Goal: Task Accomplishment & Management: Complete application form

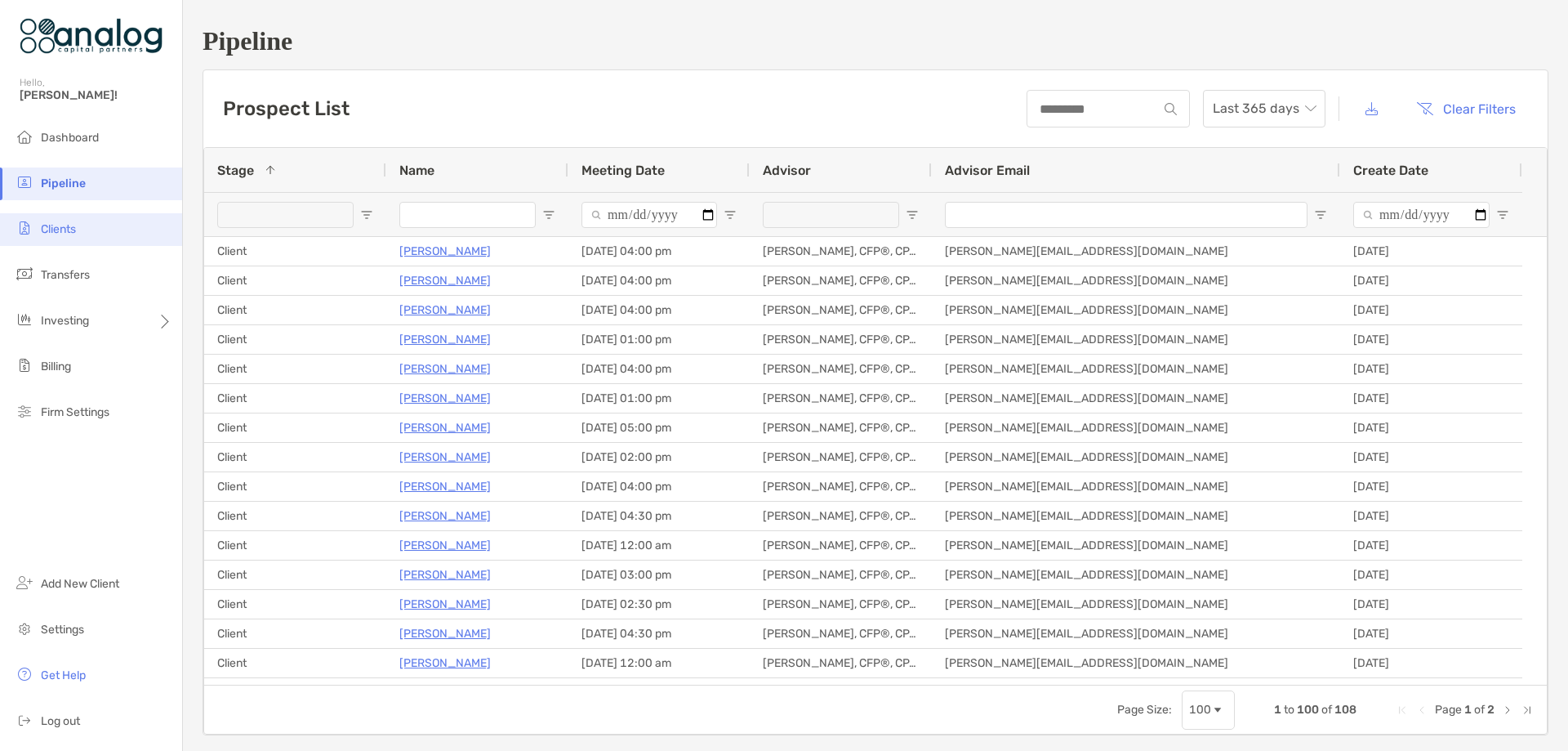
click at [78, 231] on li "Clients" at bounding box center [91, 229] width 182 height 33
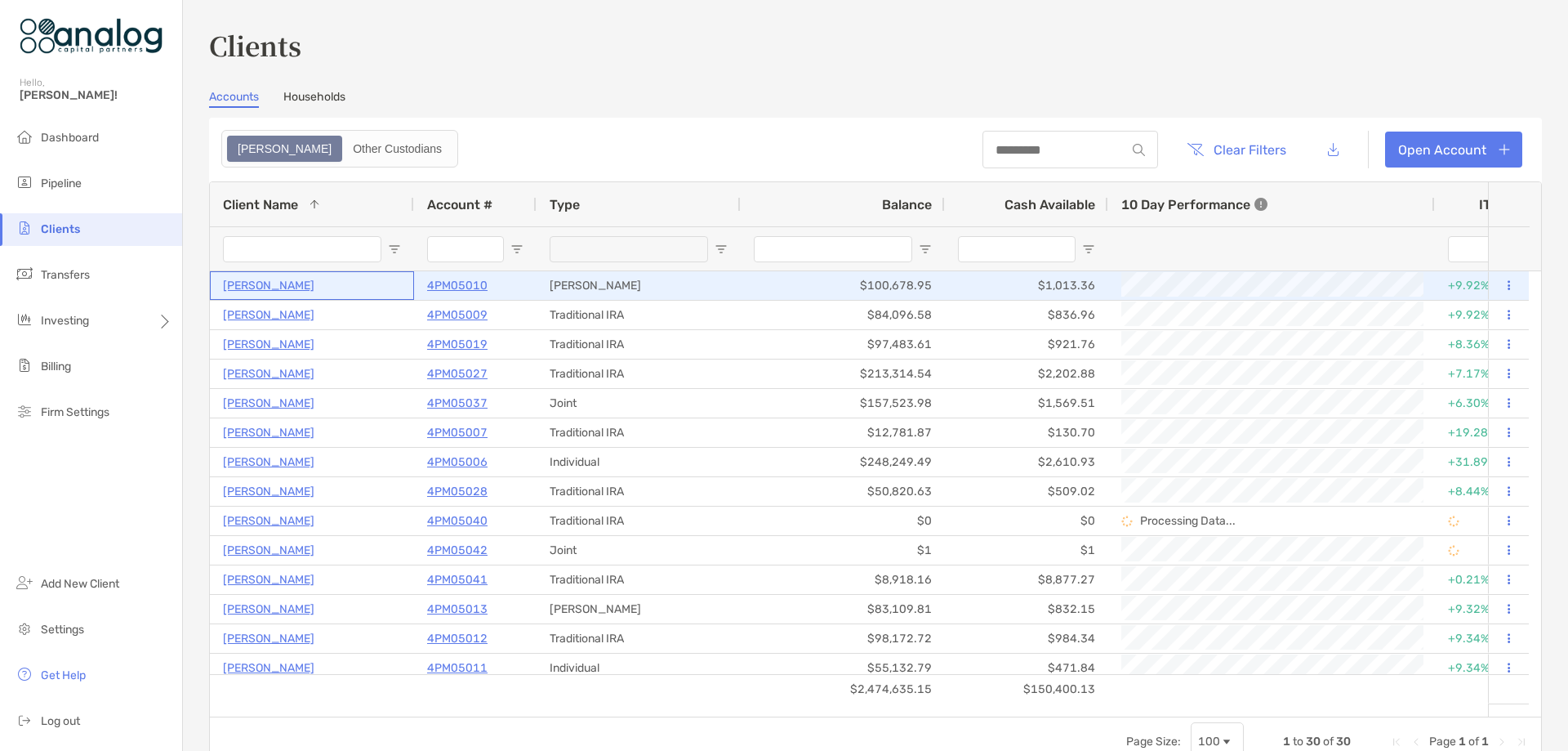
click at [283, 285] on p "[PERSON_NAME]" at bounding box center [269, 286] width 92 height 20
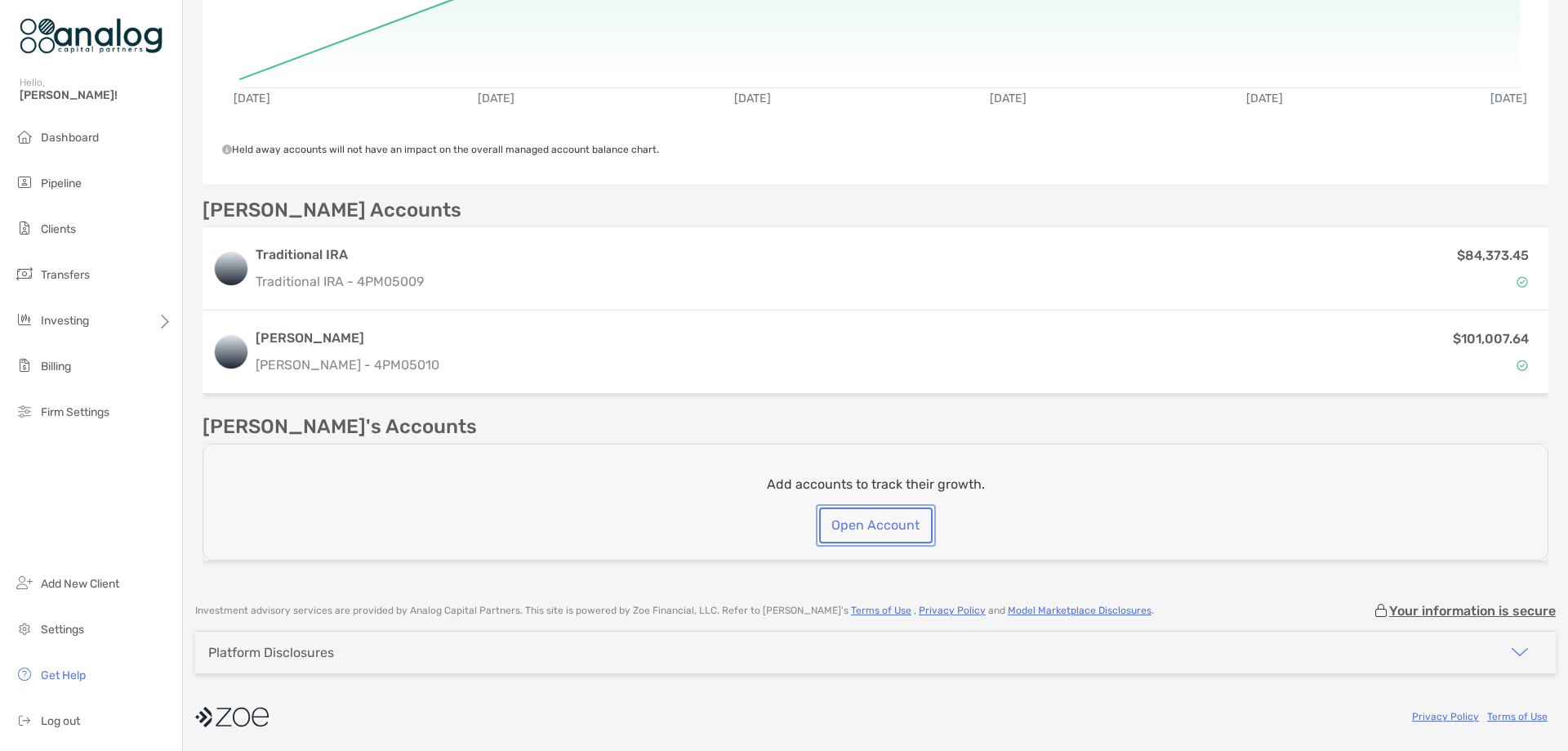
click at [848, 522] on button "Open Account" at bounding box center [876, 525] width 114 height 36
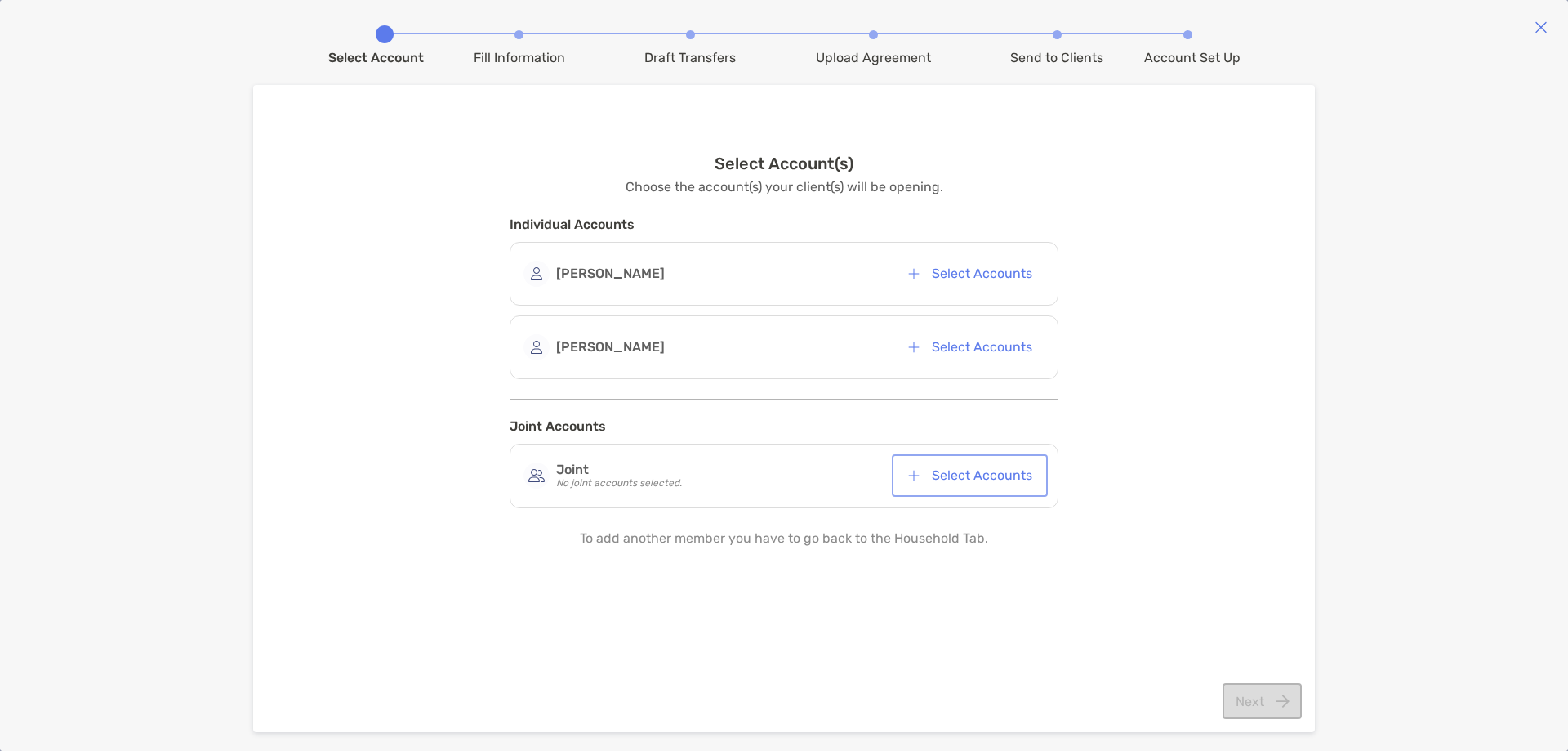
click at [984, 474] on button "Select Accounts" at bounding box center [969, 475] width 149 height 36
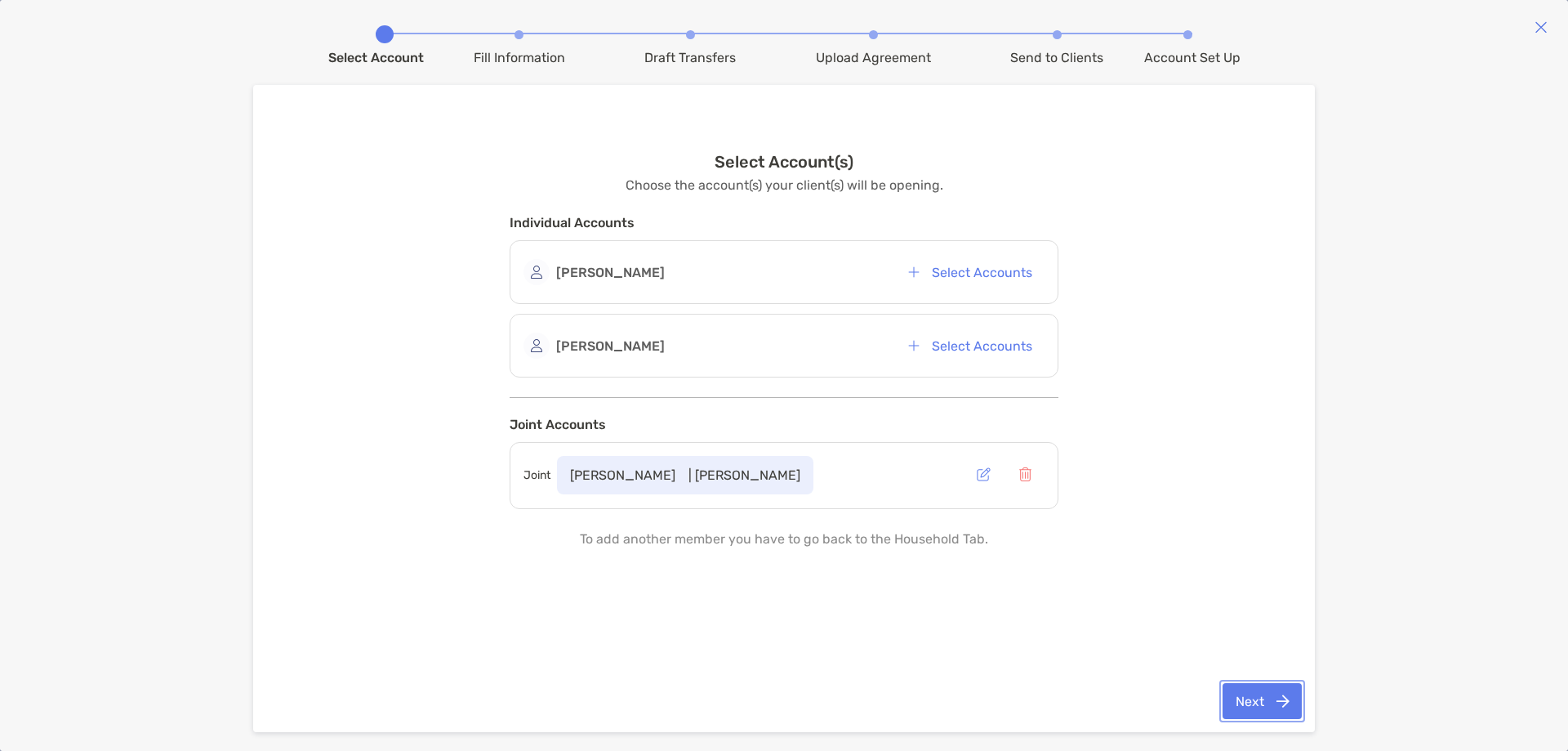
click at [1252, 693] on button "Next" at bounding box center [1262, 701] width 79 height 36
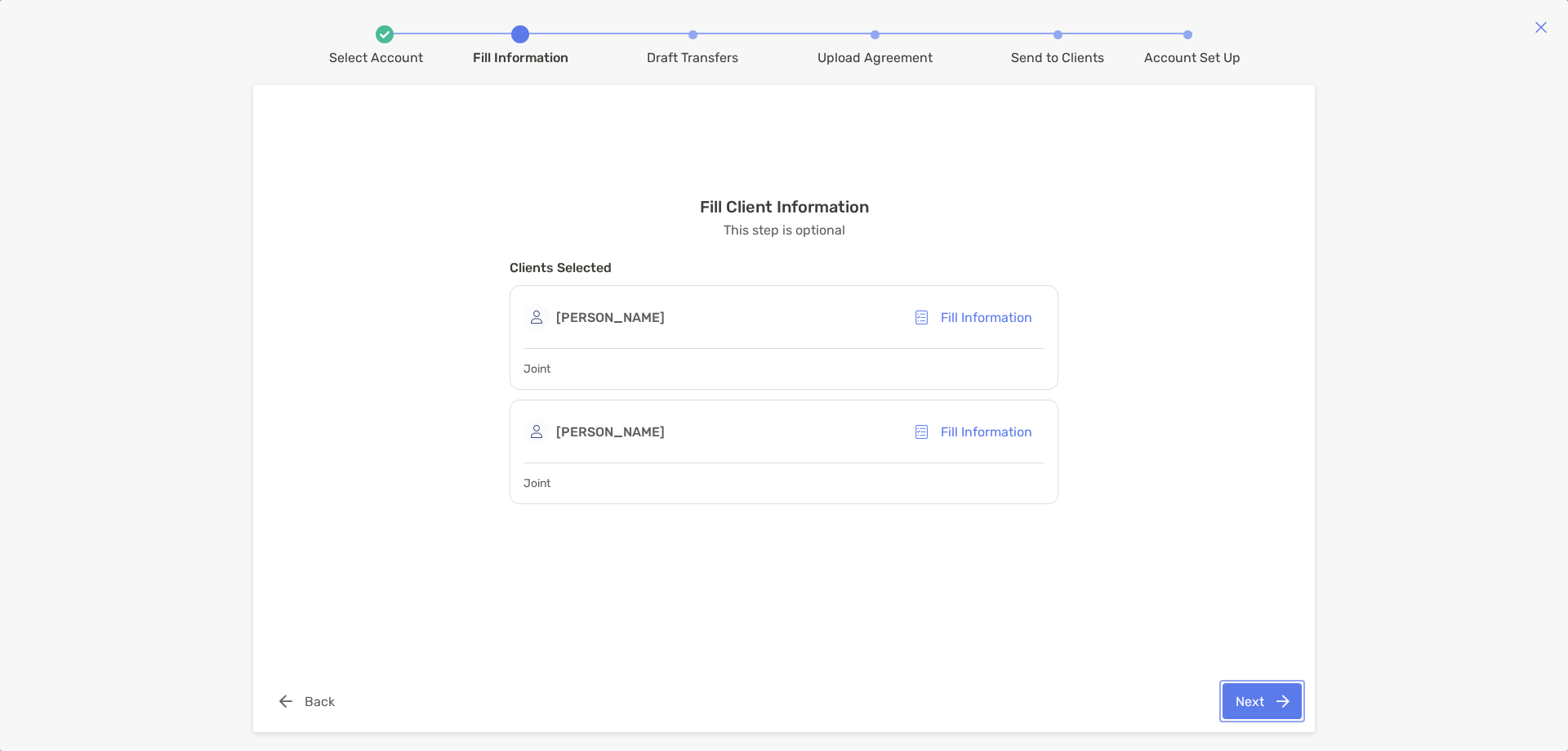
click at [1256, 692] on button "Next" at bounding box center [1262, 701] width 79 height 36
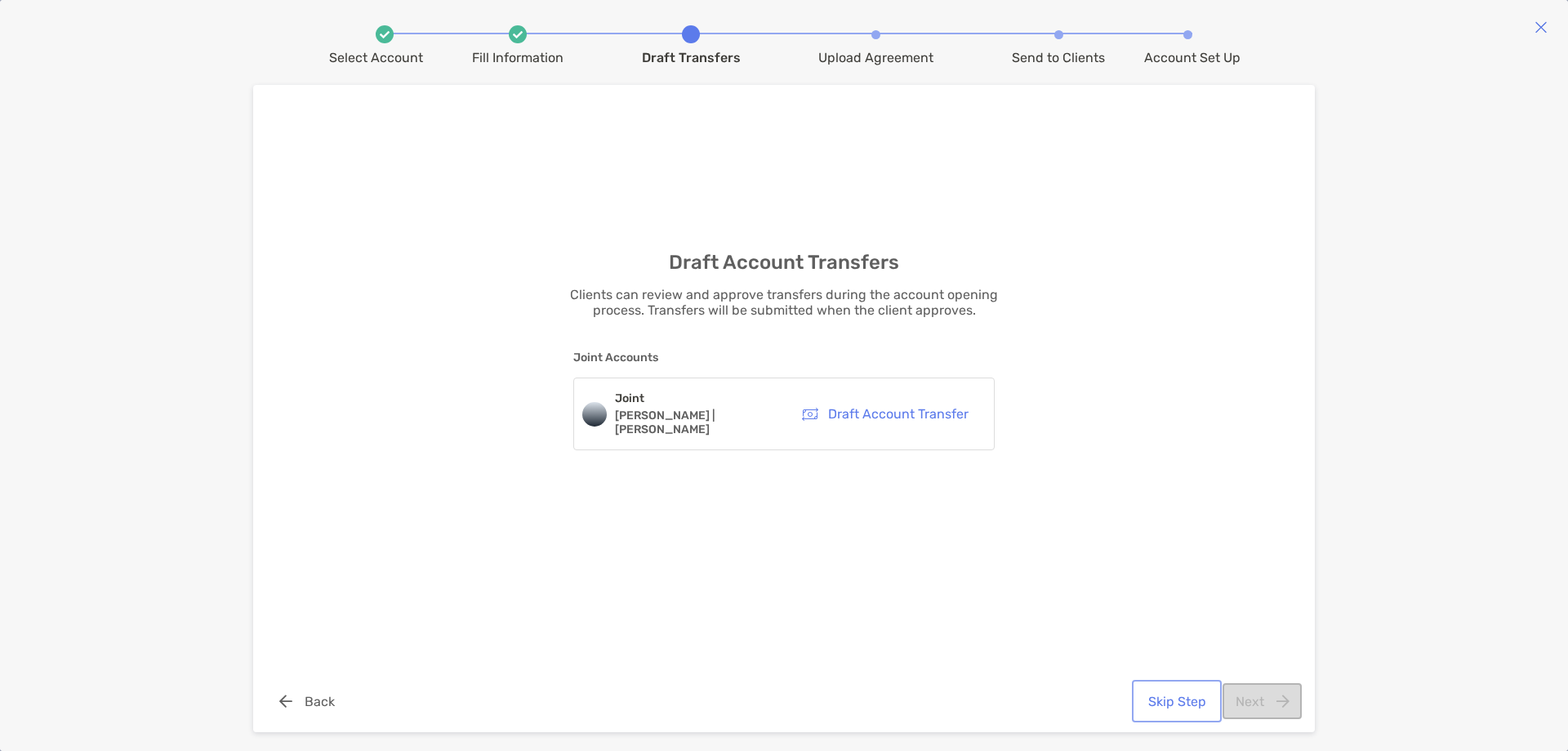
click at [1161, 695] on button "Skip Step" at bounding box center [1176, 701] width 83 height 36
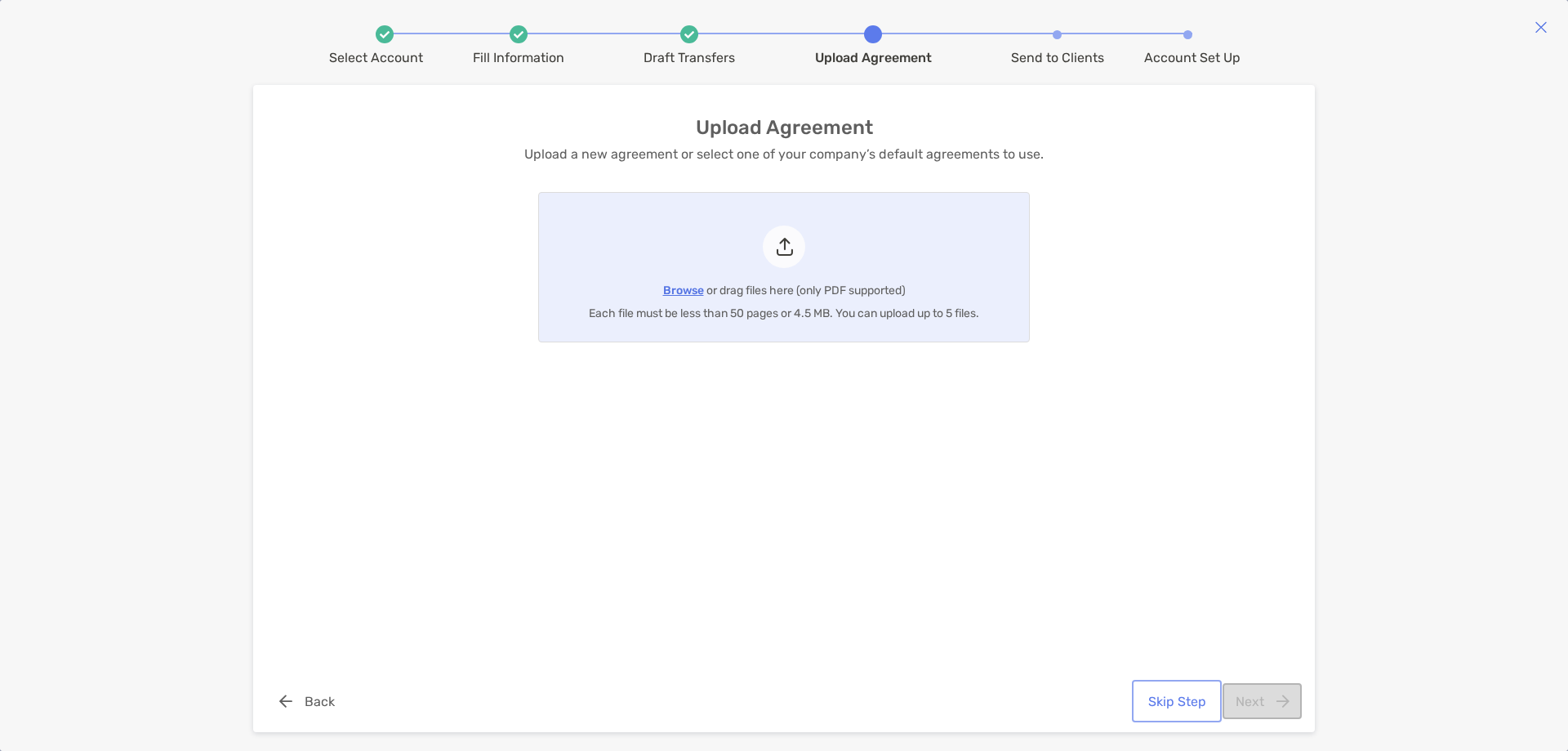
click at [1174, 711] on button "Skip Step" at bounding box center [1176, 701] width 83 height 36
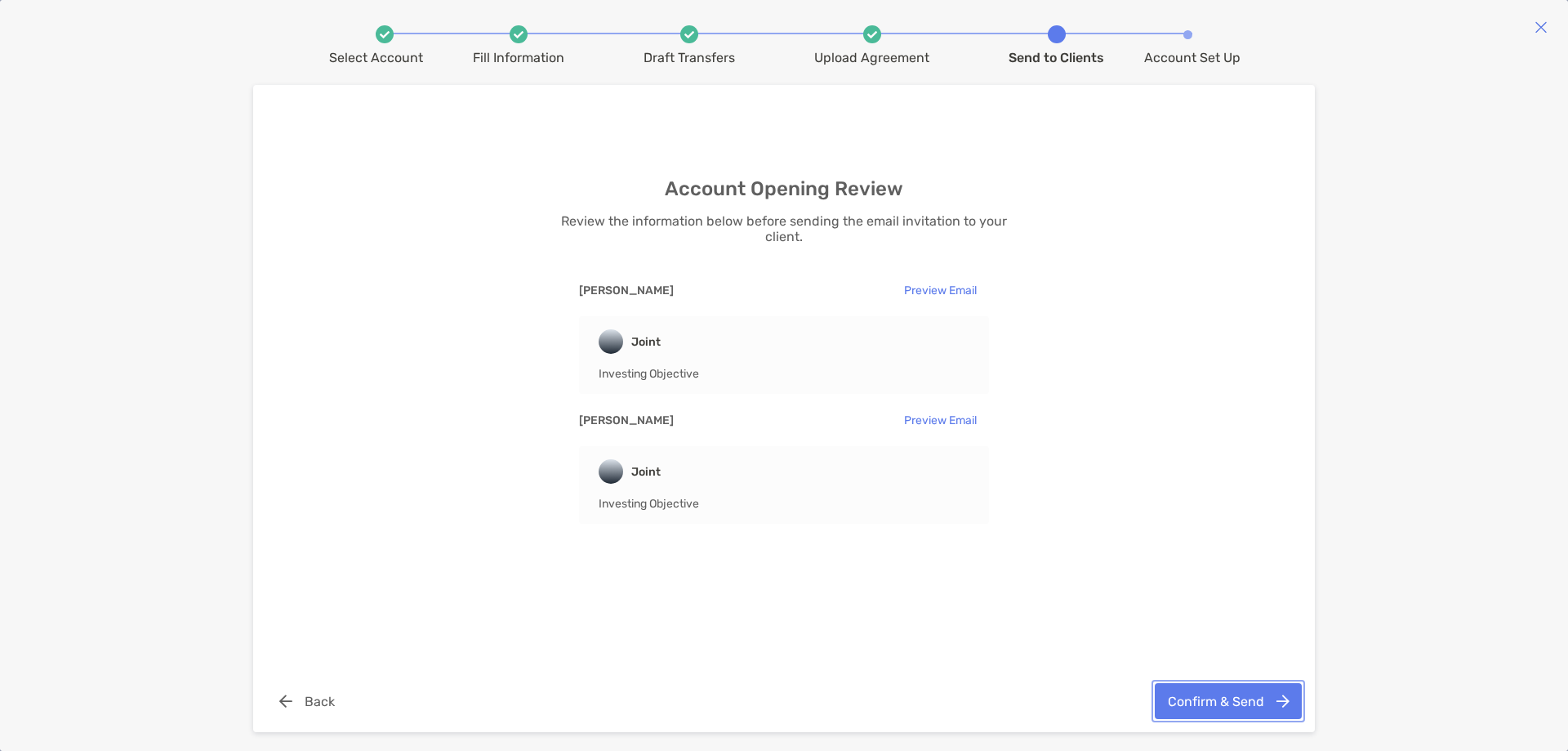
click at [1215, 699] on button "Confirm & Send" at bounding box center [1228, 701] width 147 height 36
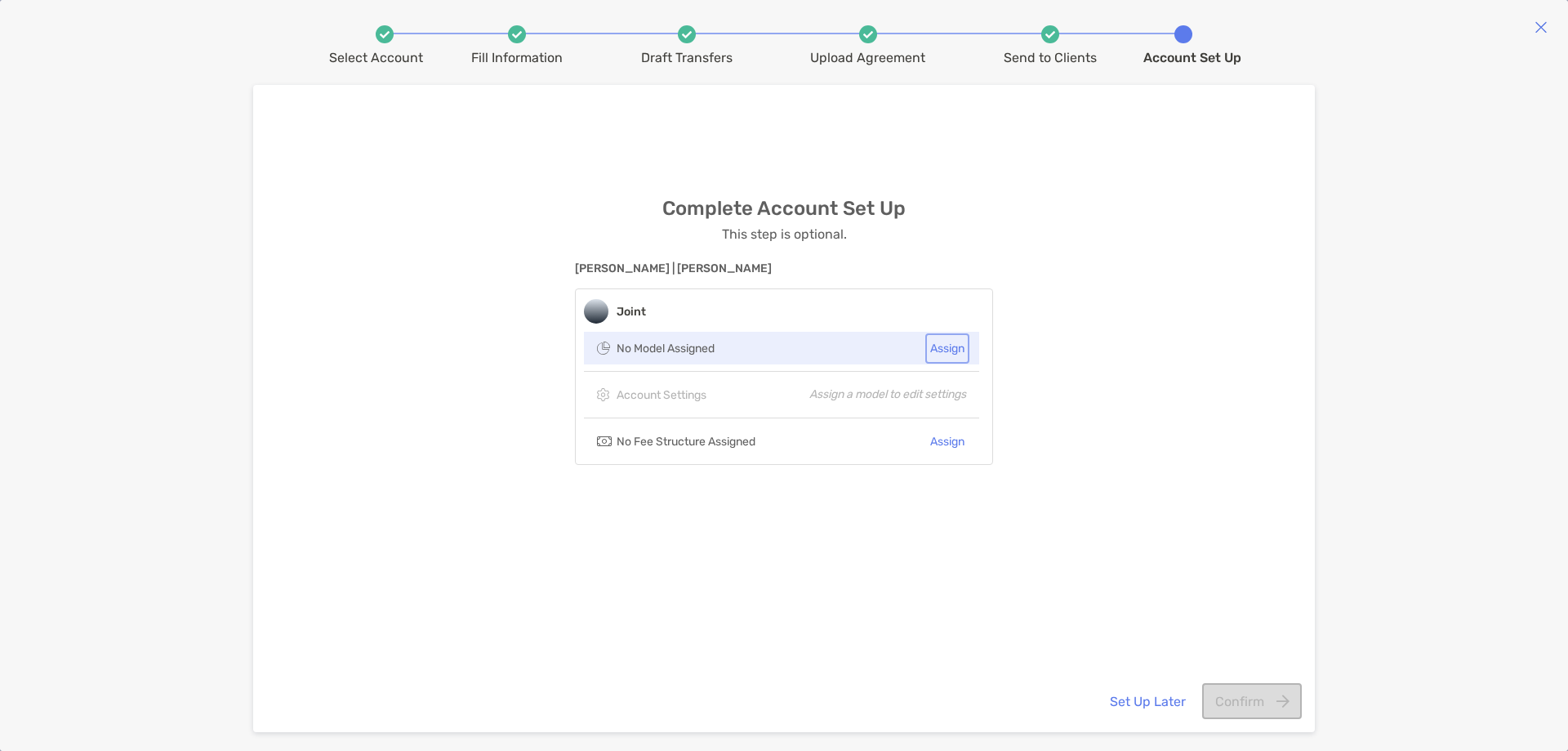
click at [952, 349] on button "Assign" at bounding box center [947, 348] width 38 height 23
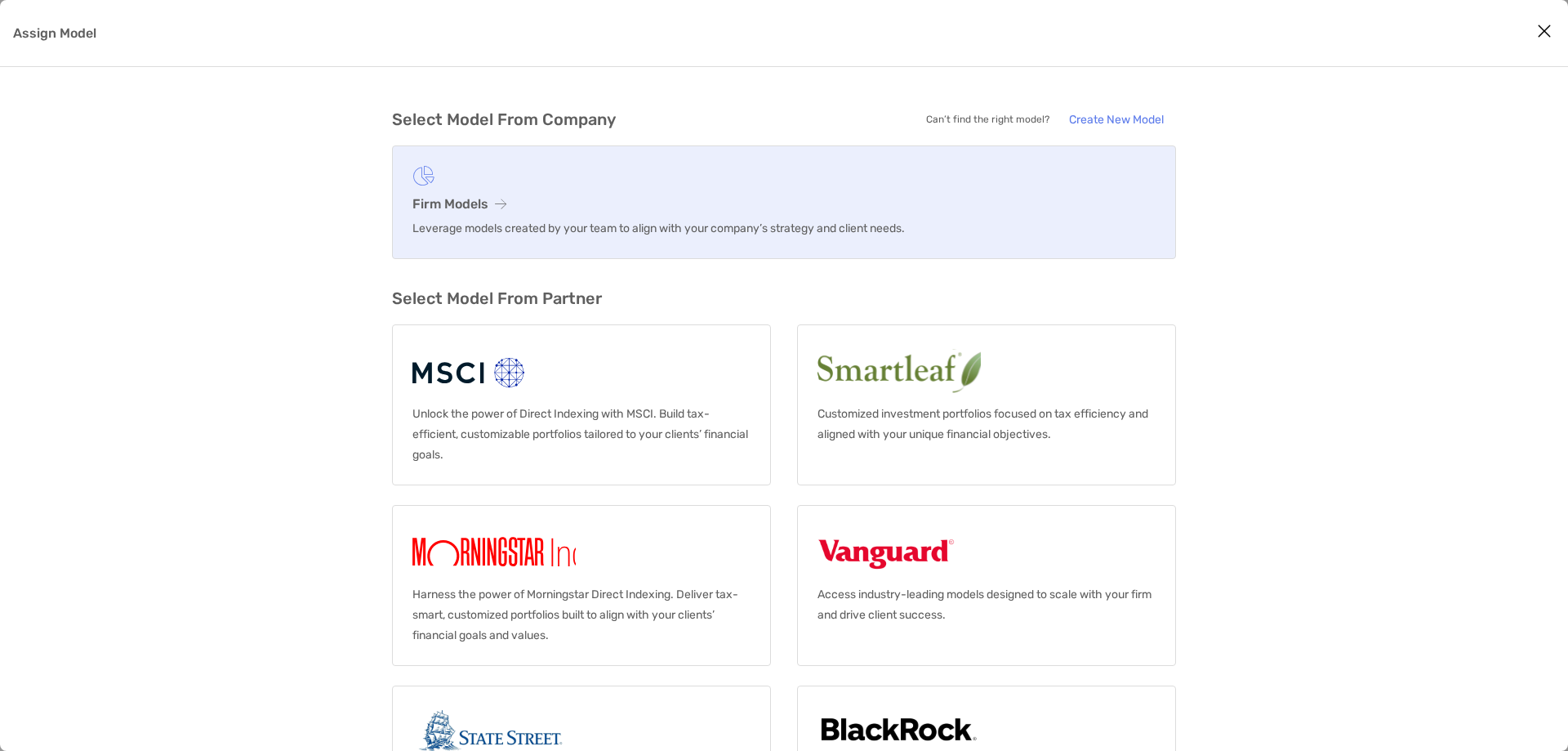
click at [787, 186] on link "Firm Models Leverage models created by your team to align with your company’s s…" at bounding box center [783, 202] width 784 height 114
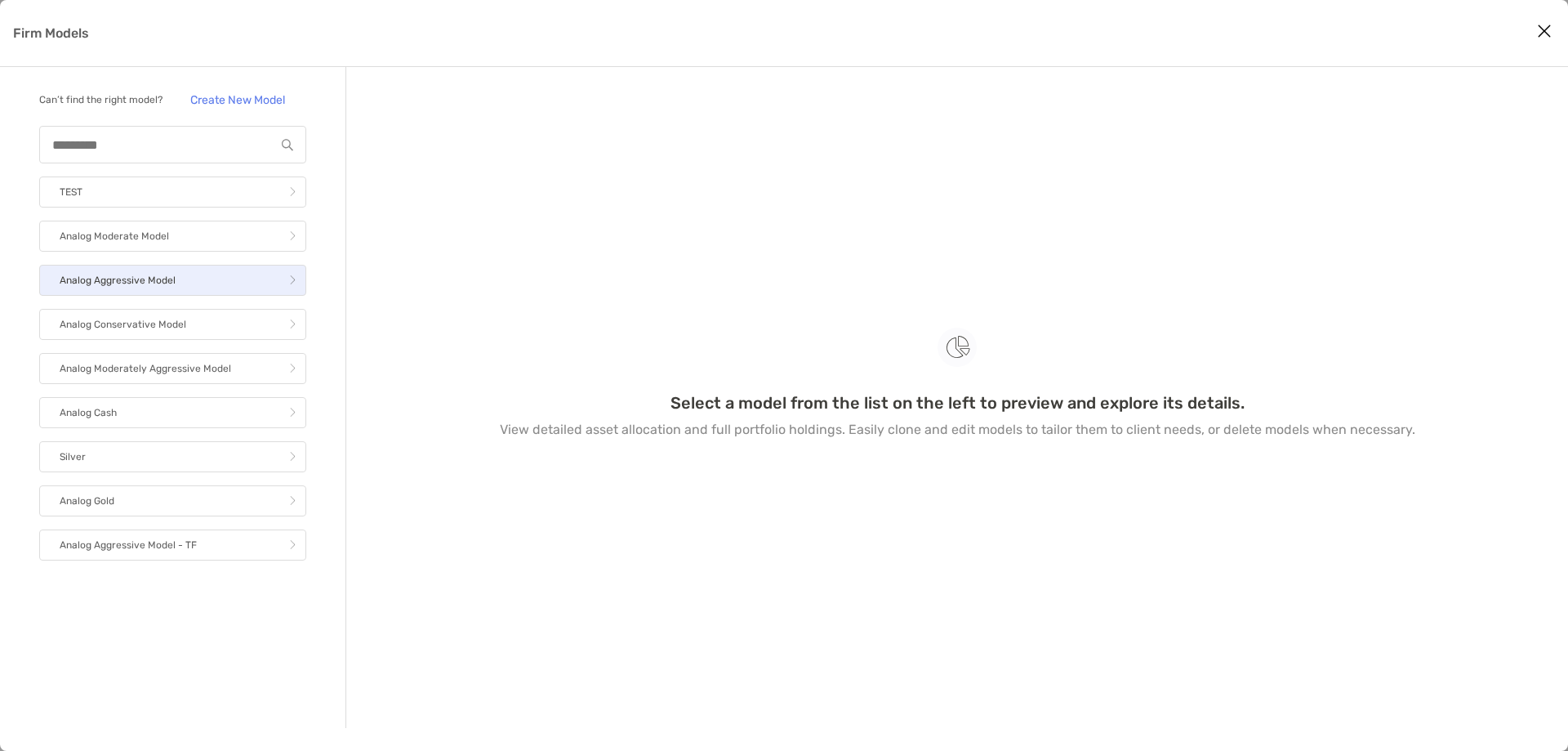
click at [193, 277] on link "Analog Aggressive Model" at bounding box center [173, 280] width 267 height 31
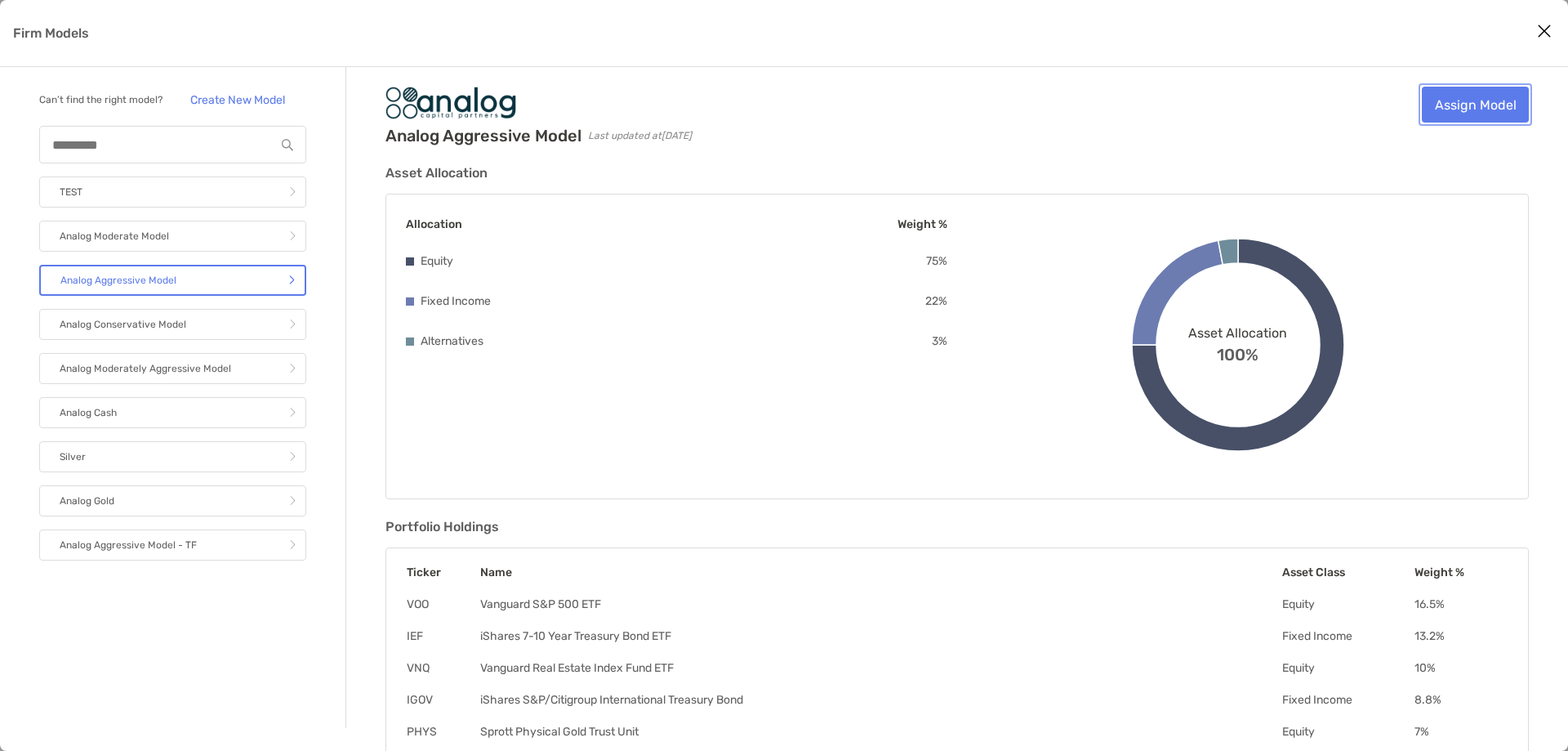
click at [1468, 97] on link "Assign Model" at bounding box center [1475, 104] width 107 height 36
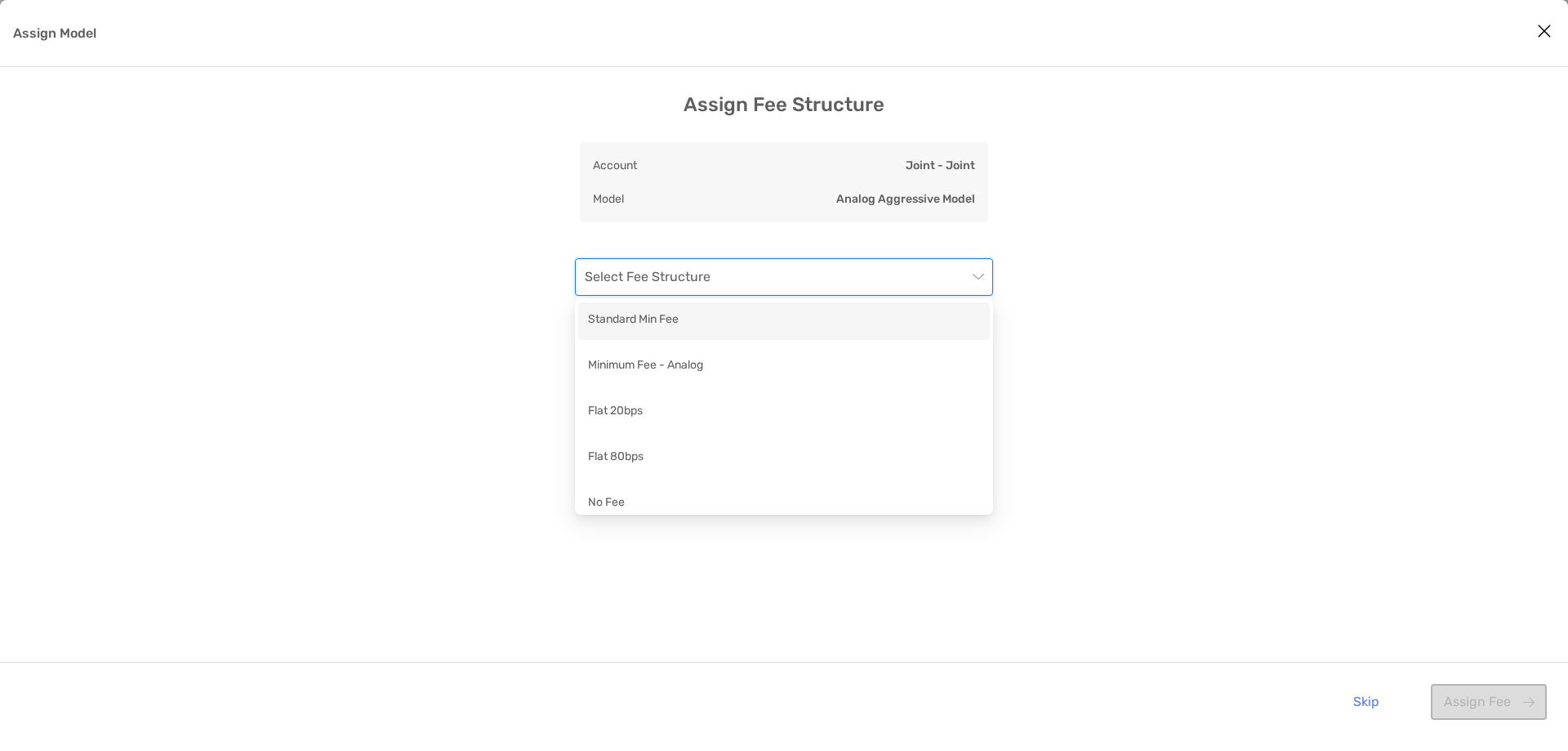
click at [955, 276] on input "Assign Model" at bounding box center [776, 277] width 382 height 36
click at [866, 317] on div "Standard Min Fee" at bounding box center [783, 321] width 392 height 20
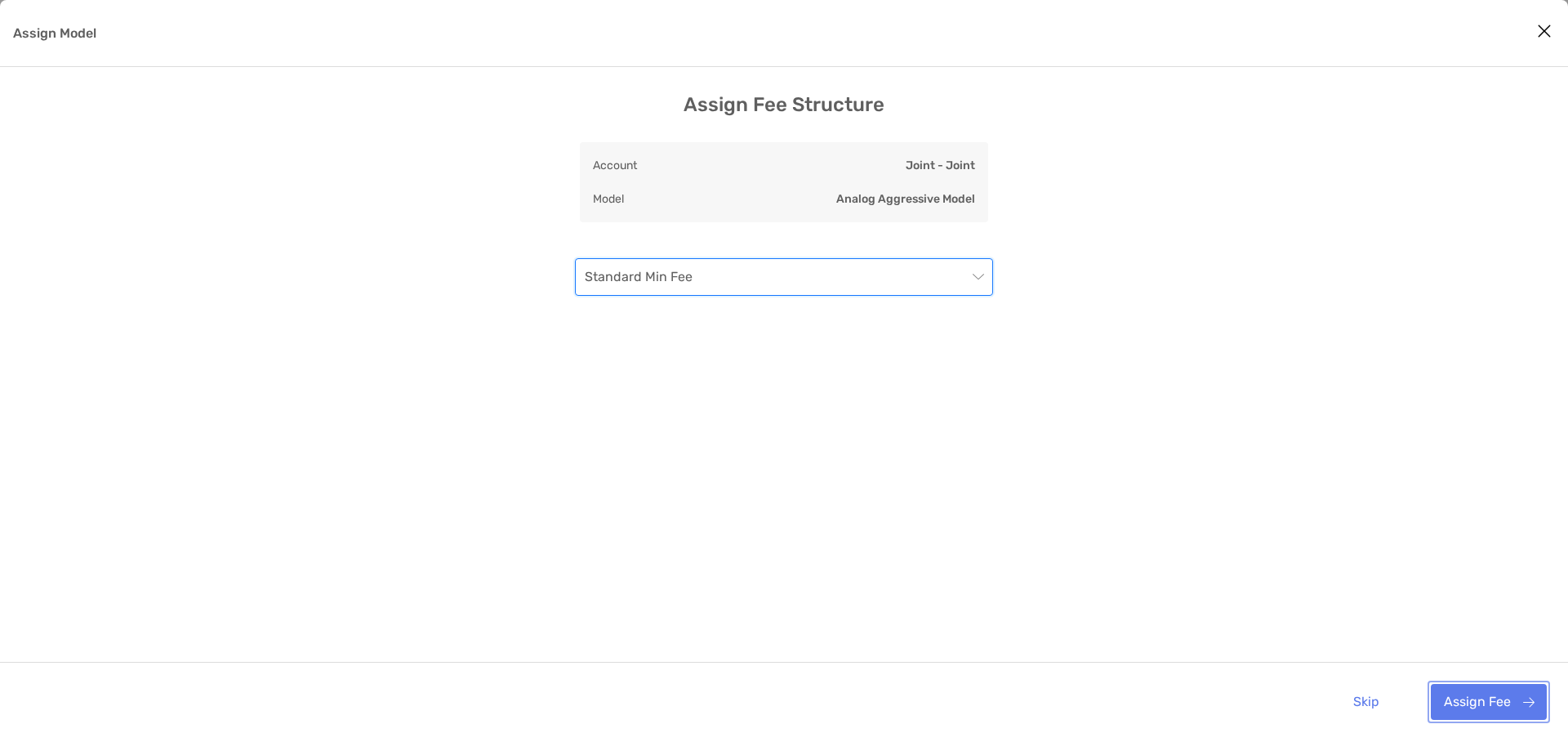
click at [1459, 690] on button "Assign Fee" at bounding box center [1489, 702] width 116 height 36
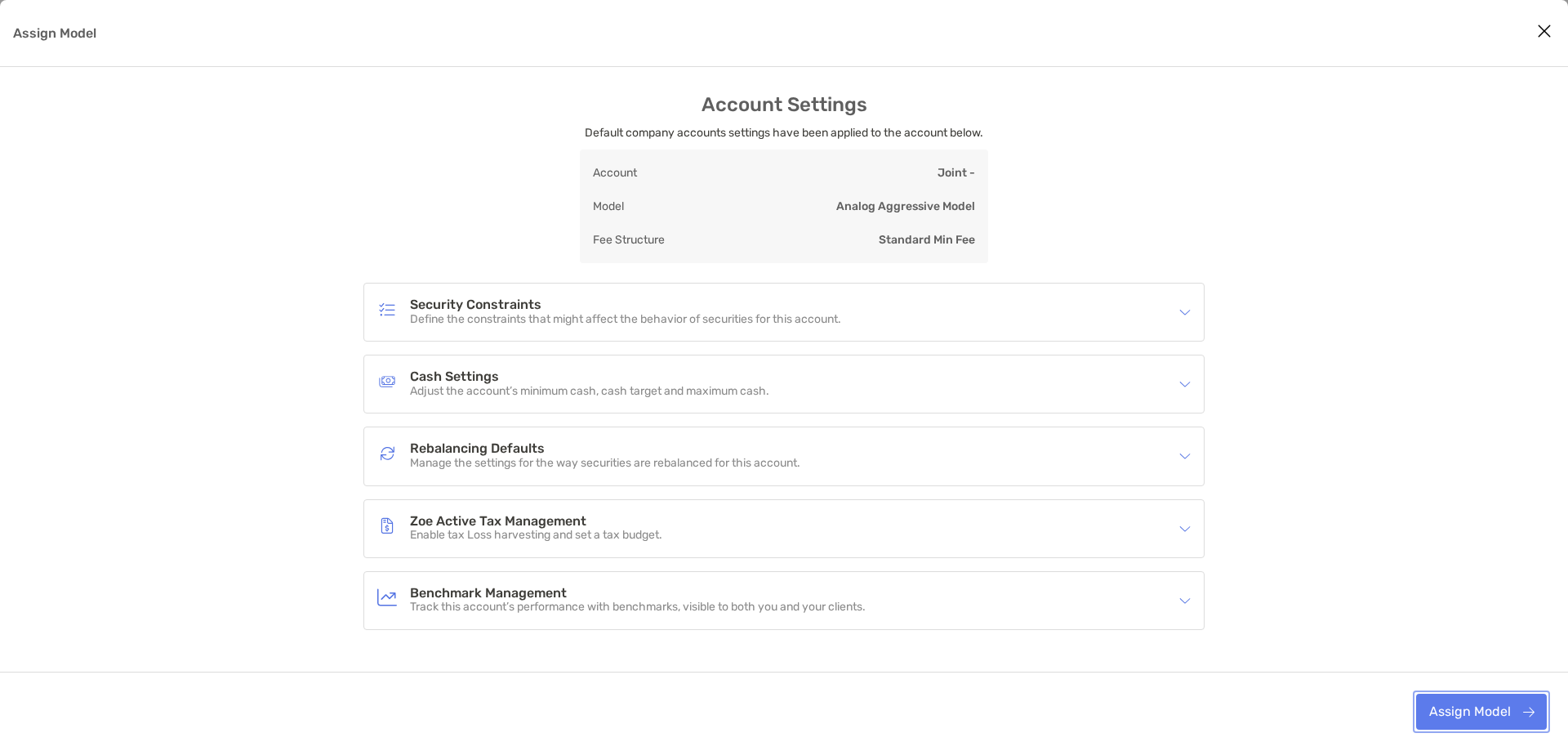
click at [1456, 701] on button "Assign Model" at bounding box center [1481, 711] width 130 height 36
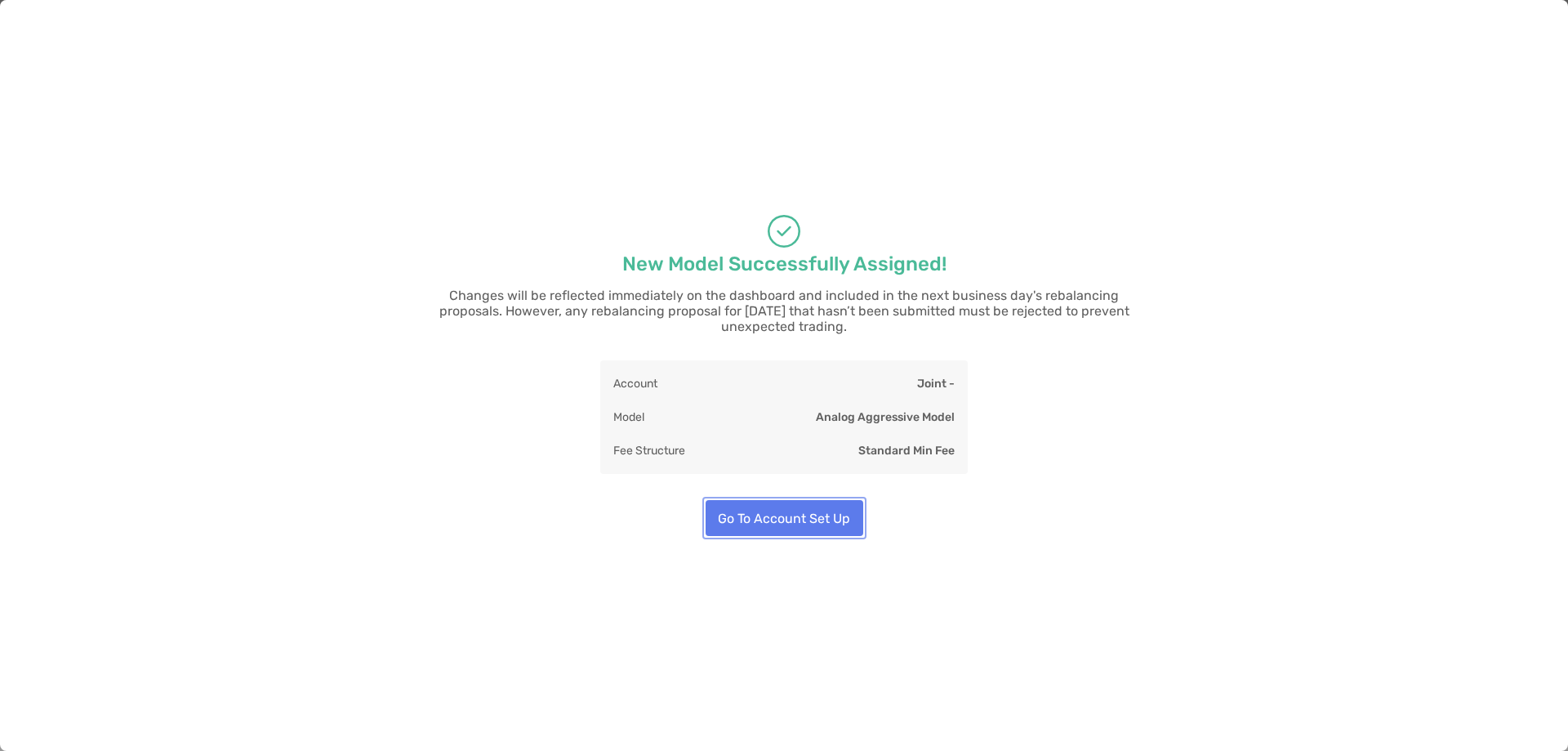
click at [795, 509] on button "Go To Account Set Up" at bounding box center [784, 518] width 158 height 36
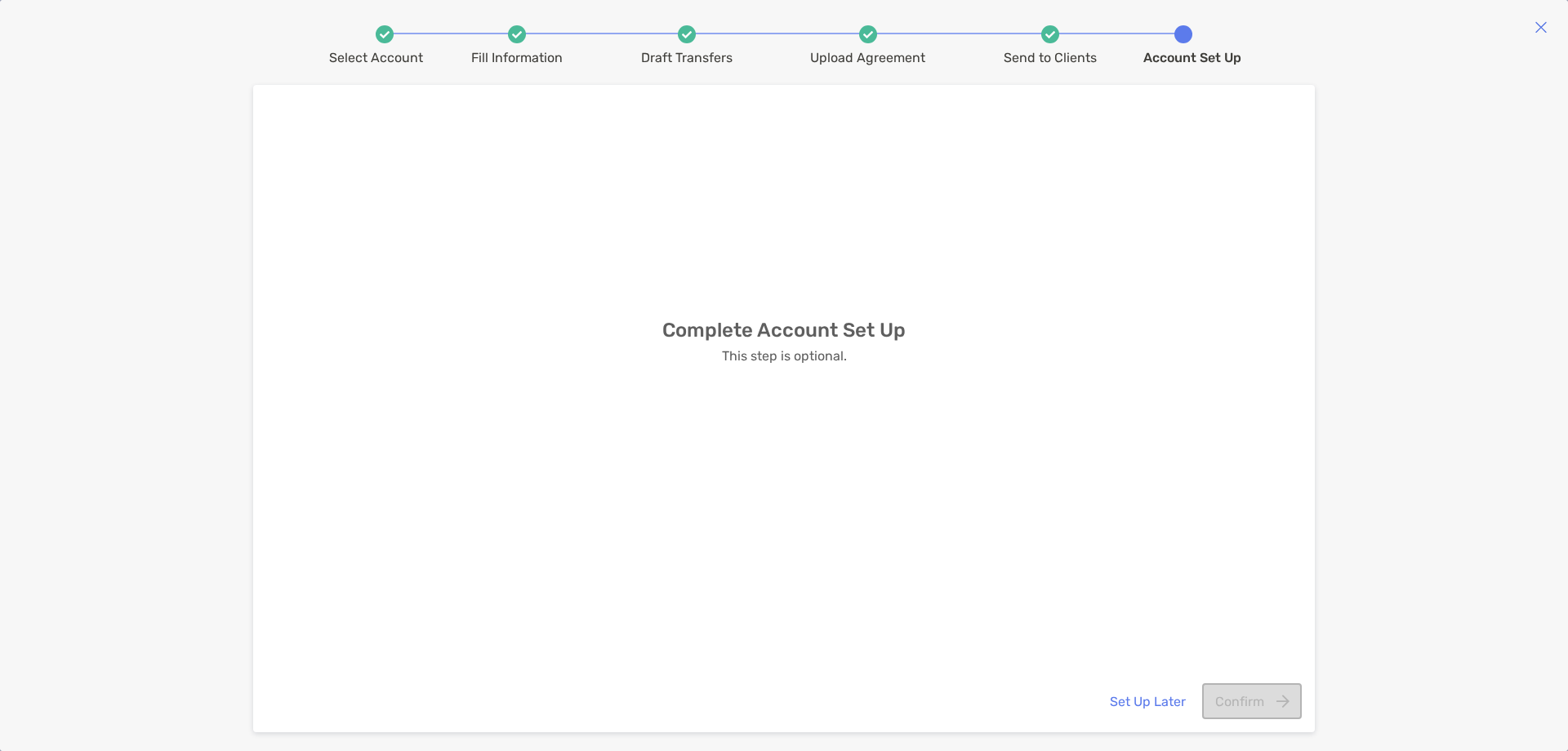
click at [1537, 33] on div at bounding box center [1541, 28] width 13 height 17
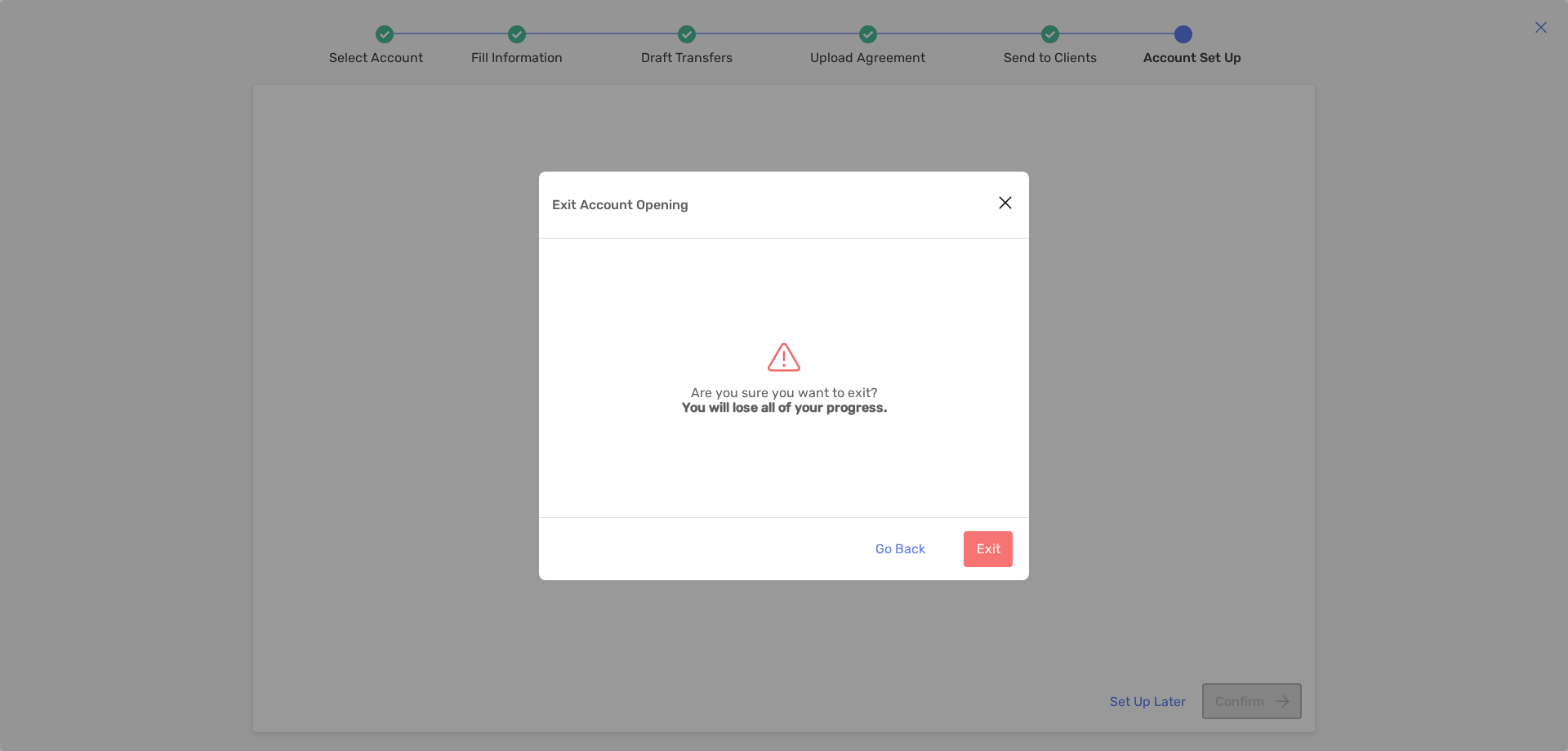
click at [999, 200] on icon "Close modal" at bounding box center [1005, 202] width 15 height 19
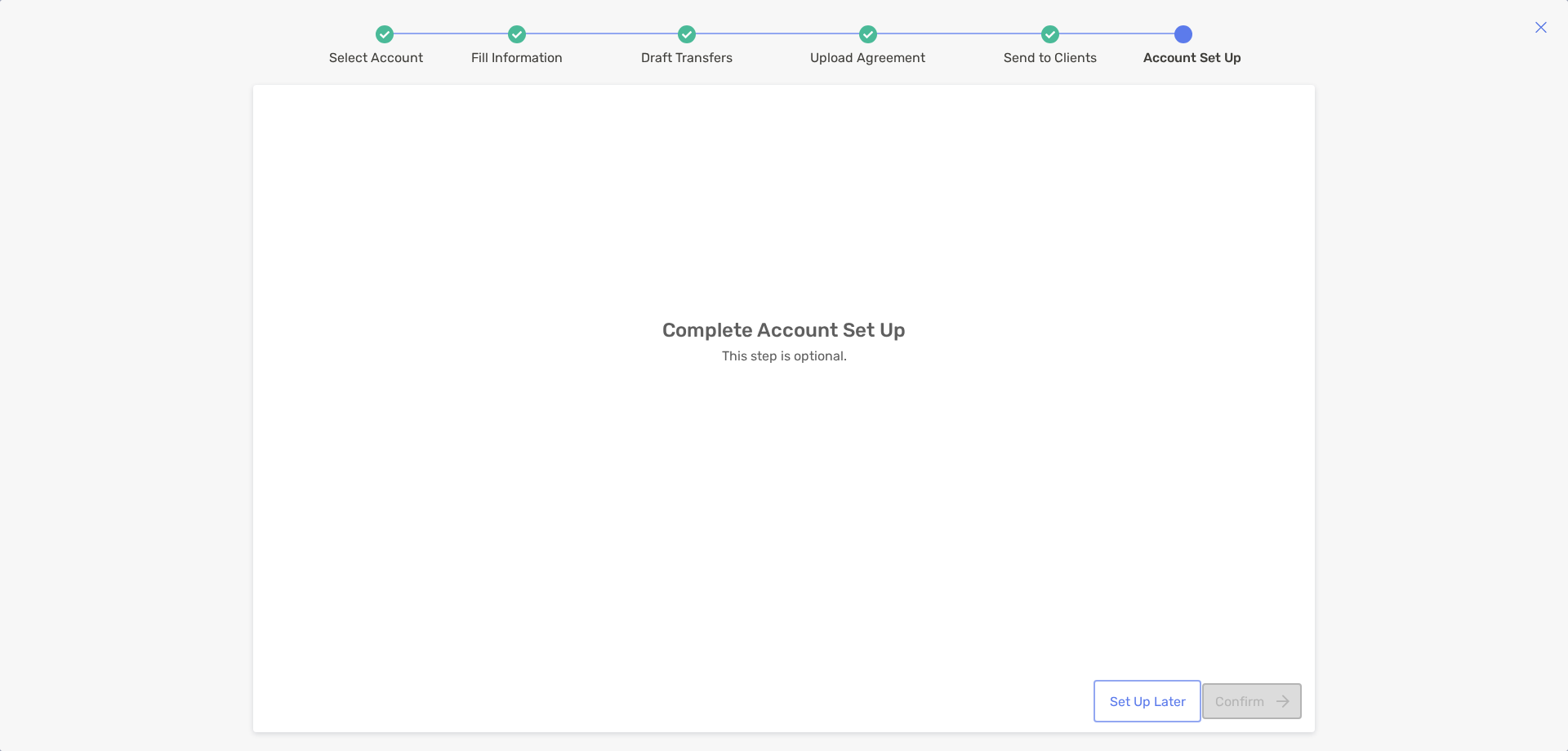
click at [1146, 703] on button "Set Up Later" at bounding box center [1147, 701] width 101 height 36
